Goal: Register for event/course

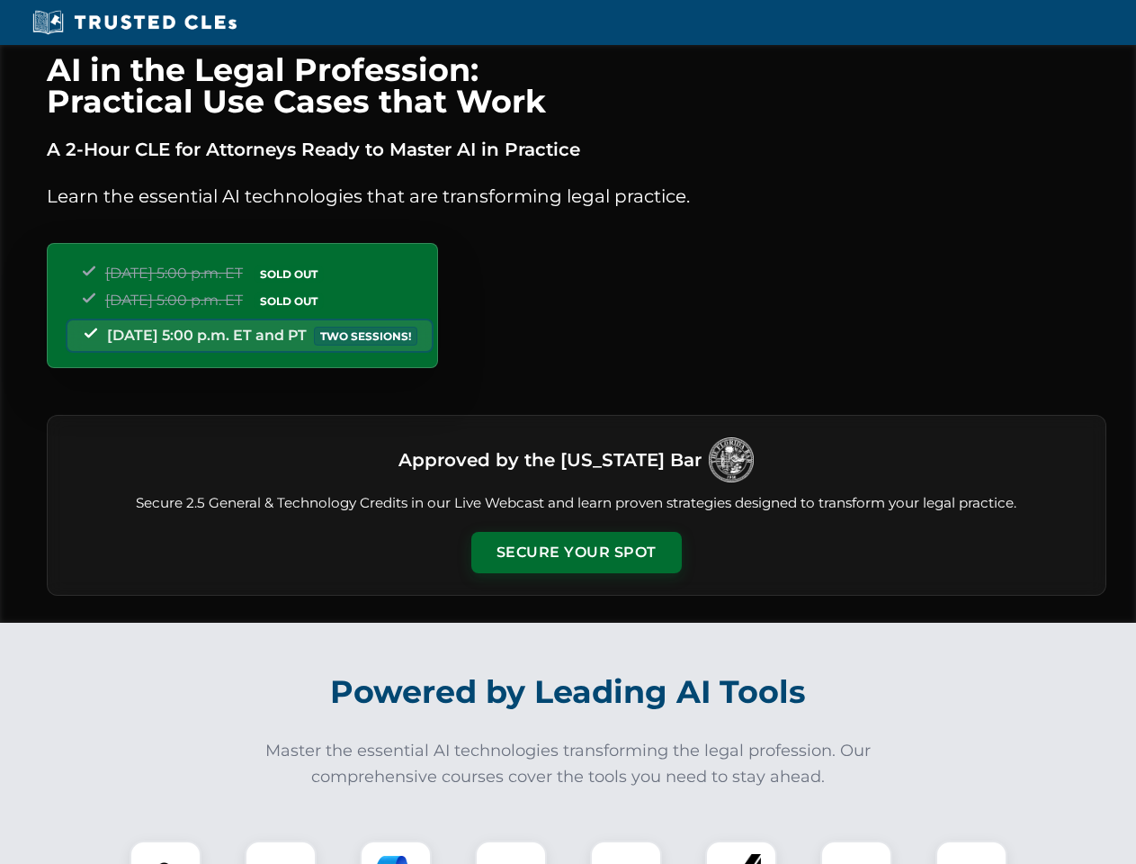
click at [576, 552] on button "Secure Your Spot" at bounding box center [576, 552] width 211 height 41
click at [166, 852] on img at bounding box center [165, 876] width 52 height 52
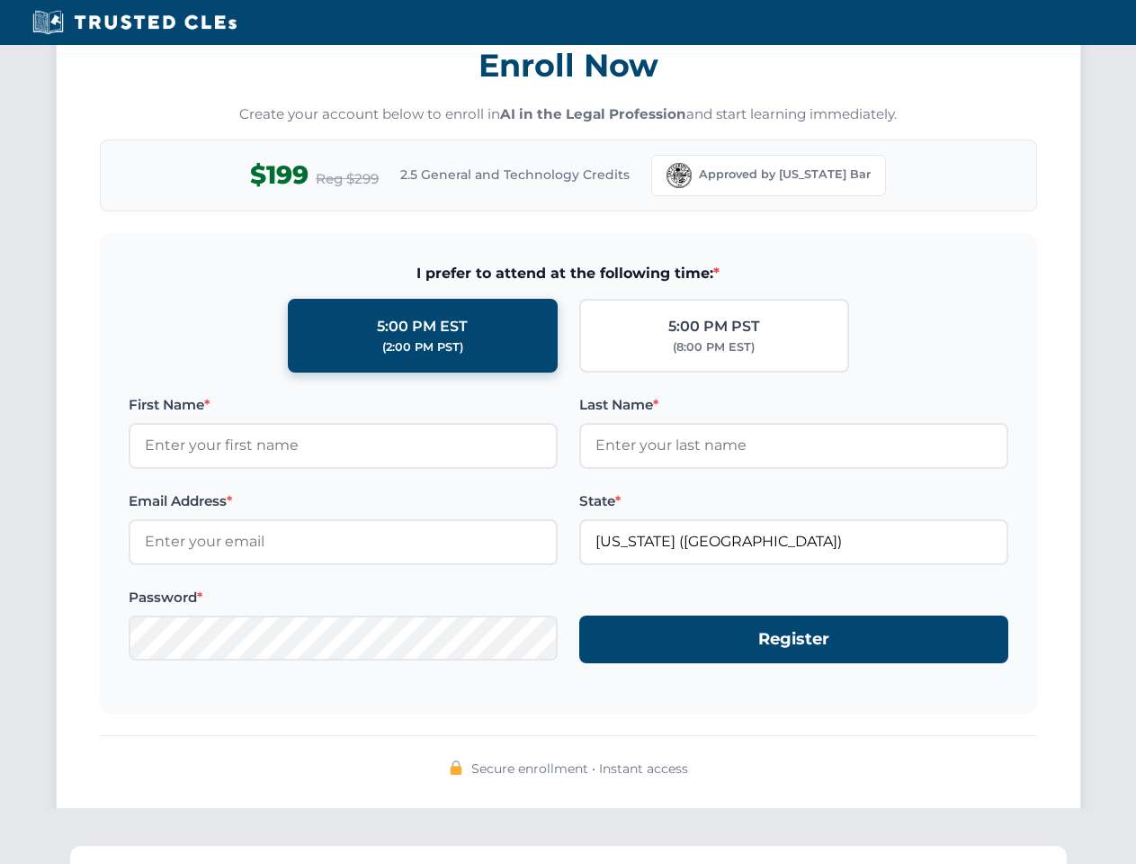
scroll to position [1766, 0]
